Goal: Task Accomplishment & Management: Use online tool/utility

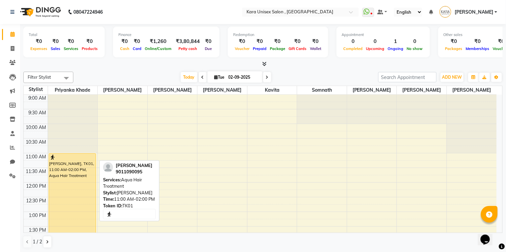
click at [86, 190] on div "[PERSON_NAME], TK01, 11:00 AM-02:00 PM, Aqua Hair Treatment" at bounding box center [72, 197] width 47 height 87
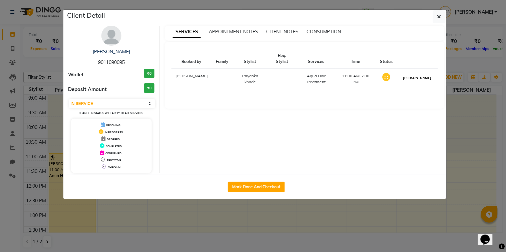
click at [421, 74] on button "[PERSON_NAME]" at bounding box center [417, 78] width 32 height 8
select select "3"
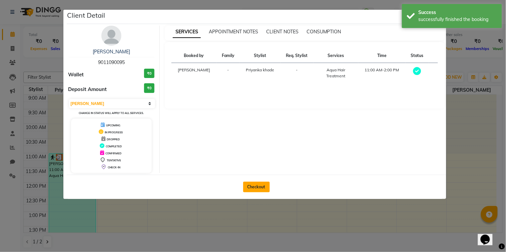
click at [266, 188] on button "Checkout" at bounding box center [256, 187] width 27 height 11
select select "service"
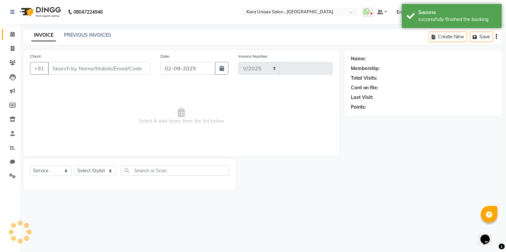
select select "7293"
type input "0525"
type input "9011090095"
select select "70478"
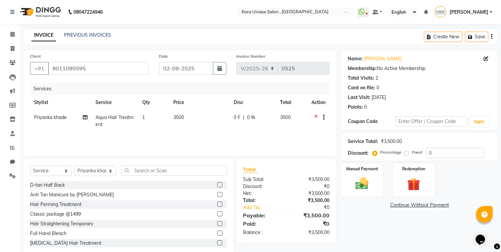
click at [314, 115] on icon at bounding box center [316, 118] width 4 height 8
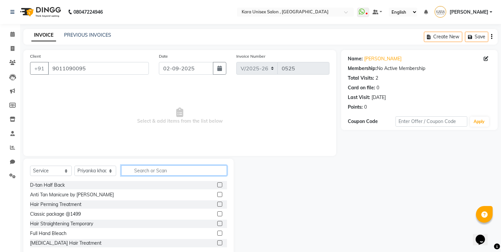
click at [188, 171] on input "text" at bounding box center [174, 170] width 106 height 10
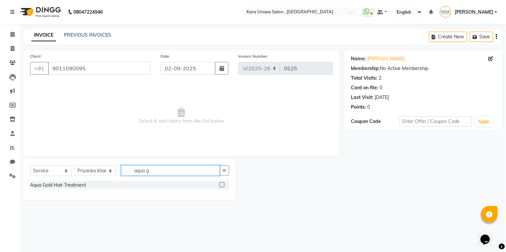
type input "aqua g"
click at [188, 188] on div "Aqua Gold Hair Treatment" at bounding box center [129, 185] width 199 height 8
click at [218, 187] on div "Aqua Gold Hair Treatment" at bounding box center [129, 185] width 199 height 8
click at [222, 184] on label at bounding box center [222, 184] width 5 height 5
click at [222, 184] on input "checkbox" at bounding box center [222, 185] width 4 height 4
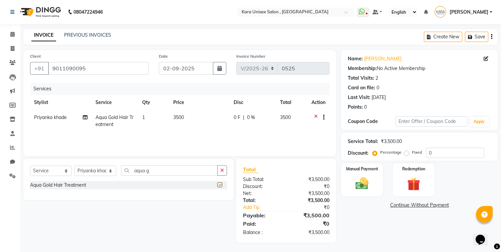
checkbox input "false"
click at [181, 118] on span "3500" at bounding box center [178, 117] width 11 height 6
select select "70478"
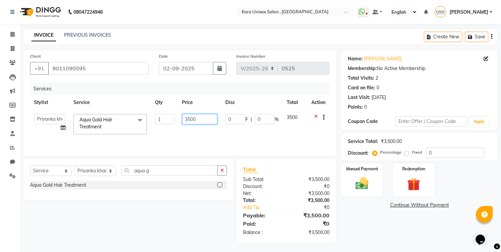
click at [185, 116] on input "3500" at bounding box center [199, 119] width 35 height 10
type input "3600"
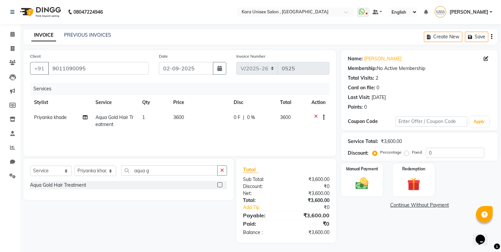
click at [64, 129] on td "Priyanka khade Split Commission" at bounding box center [60, 121] width 61 height 22
select select "70478"
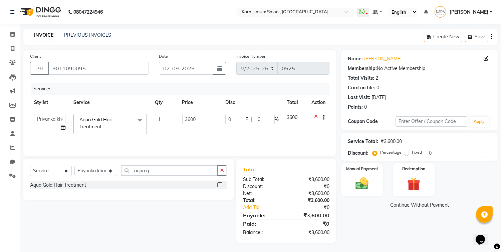
click at [64, 129] on icon at bounding box center [63, 127] width 5 height 5
select select "70478"
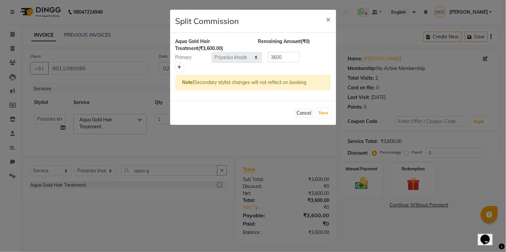
click at [179, 66] on icon at bounding box center [180, 67] width 4 height 4
type input "1800"
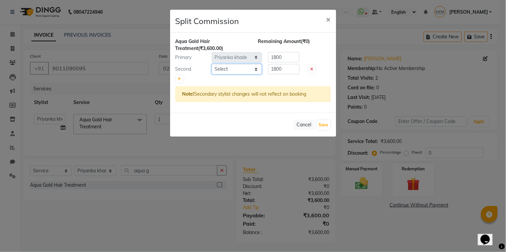
select select "70487"
click at [212, 64] on select "Select Alka Atul [PERSON_NAME] Guru [PERSON_NAME] Kavita Neha [PERSON_NAME] [PE…" at bounding box center [237, 69] width 50 height 10
click at [179, 81] on link at bounding box center [179, 79] width 7 height 8
type input "1200"
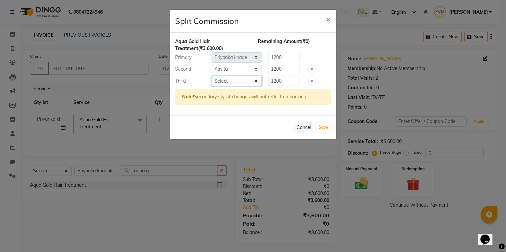
select select "84443"
click at [212, 76] on select "Select Alka Atul [PERSON_NAME] Guru [PERSON_NAME] Kavita Neha [PERSON_NAME] [PE…" at bounding box center [237, 81] width 50 height 10
click at [327, 129] on button "Save" at bounding box center [323, 127] width 13 height 9
select select "Select"
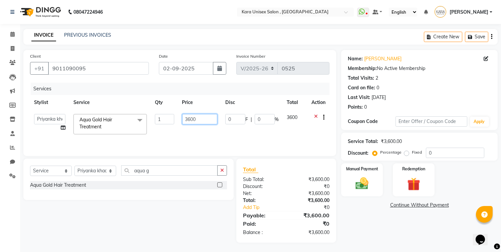
click at [201, 120] on input "3600" at bounding box center [199, 119] width 35 height 10
type input "3"
type input "6500"
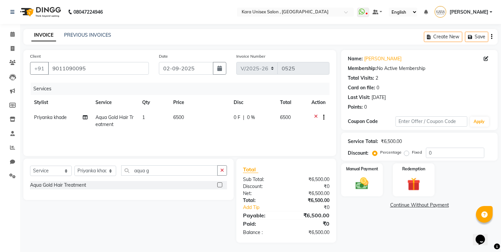
click at [368, 215] on div "Name: [PERSON_NAME] Membership: No Active Membership Total Visits: 2 Card on fi…" at bounding box center [421, 146] width 161 height 193
select select "product"
click at [30, 166] on select "Select Service Product Membership Package Voucher Prepaid Gift Card" at bounding box center [51, 171] width 42 height 10
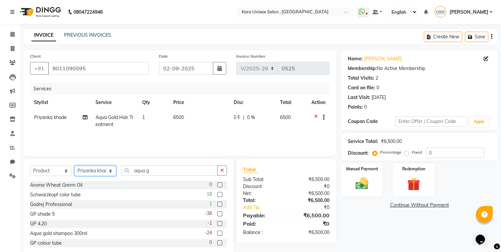
select select "70487"
click at [74, 166] on select "Select Stylist Alka Atul [PERSON_NAME] Guru [PERSON_NAME] Neha [PERSON_NAME] [P…" at bounding box center [95, 171] width 42 height 10
click at [179, 170] on input "aqua g" at bounding box center [169, 170] width 96 height 10
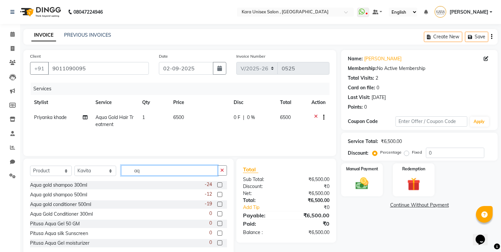
type input "a"
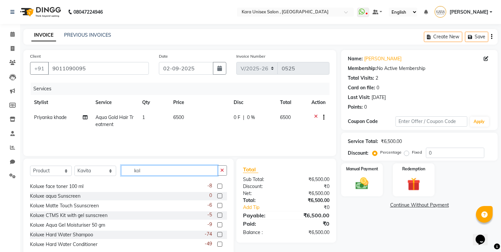
scroll to position [11, 0]
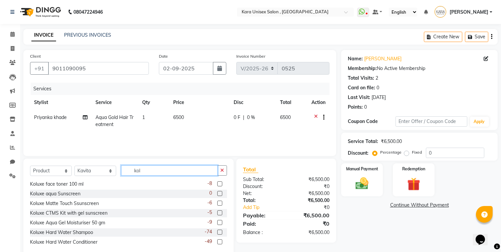
type input "kol"
click at [217, 234] on label at bounding box center [219, 232] width 5 height 5
click at [217, 234] on input "checkbox" at bounding box center [219, 233] width 4 height 4
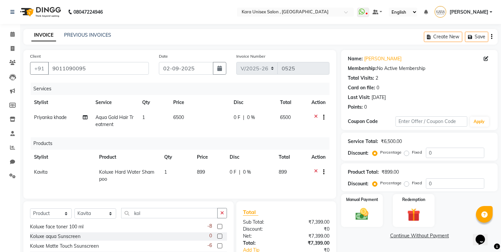
checkbox input "false"
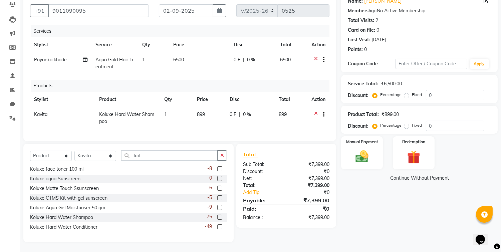
click at [217, 228] on label at bounding box center [219, 227] width 5 height 5
click at [217, 228] on input "checkbox" at bounding box center [219, 227] width 4 height 4
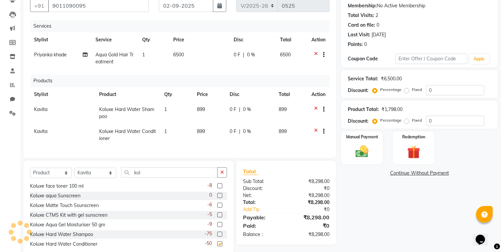
checkbox input "false"
click at [209, 108] on td "899" at bounding box center [209, 113] width 33 height 22
select select "70487"
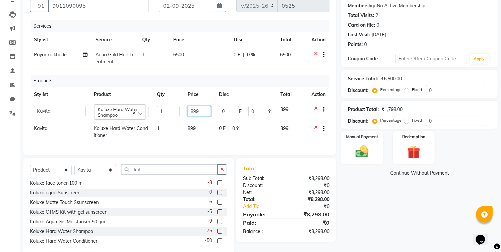
click at [209, 108] on input "899" at bounding box center [199, 111] width 23 height 10
type input "8"
type input "759"
click at [198, 127] on td "899" at bounding box center [198, 132] width 31 height 22
select select "70487"
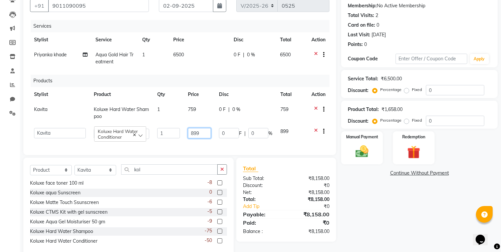
click at [204, 128] on input "899" at bounding box center [199, 133] width 23 height 10
type input "8"
type input "759"
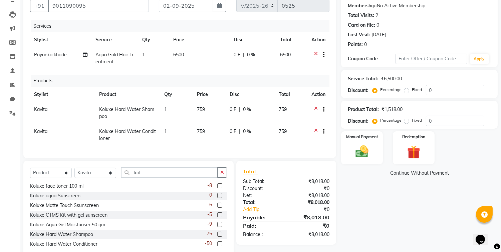
click at [351, 209] on div "Name: [PERSON_NAME] Membership: No Active Membership Total Visits: 2 Card on fi…" at bounding box center [421, 123] width 161 height 272
